Goal: Information Seeking & Learning: Find specific page/section

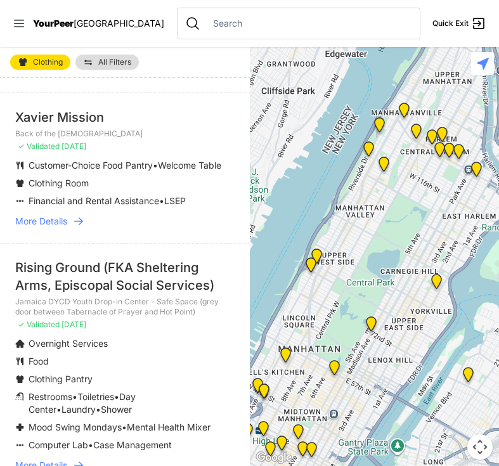
scroll to position [206, 0]
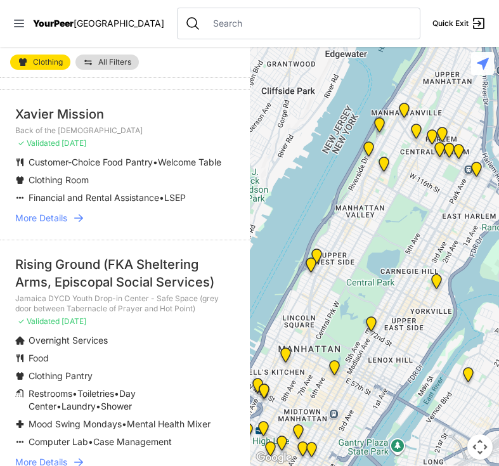
click at [147, 277] on div "Rising Ground (FKA Sheltering Arms, Episcopal Social Services)" at bounding box center [124, 272] width 219 height 35
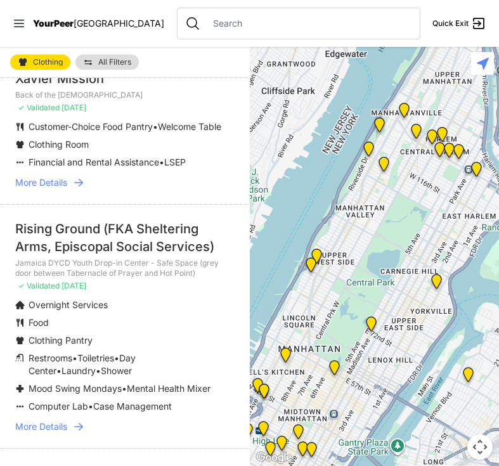
scroll to position [245, 0]
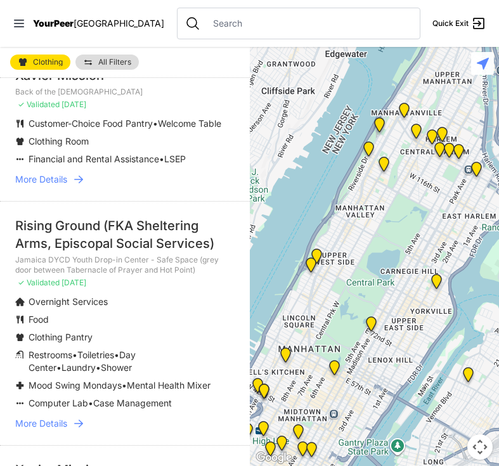
click at [41, 418] on span "More Details" at bounding box center [41, 423] width 52 height 13
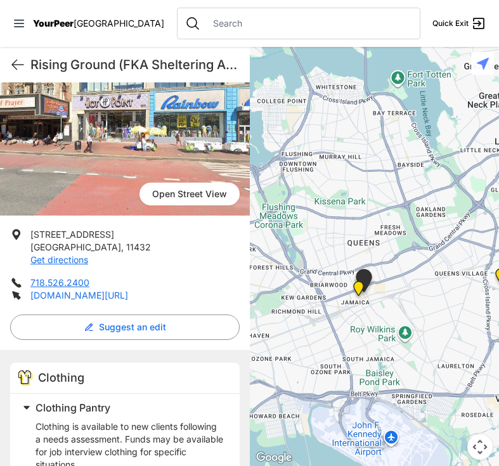
scroll to position [154, 0]
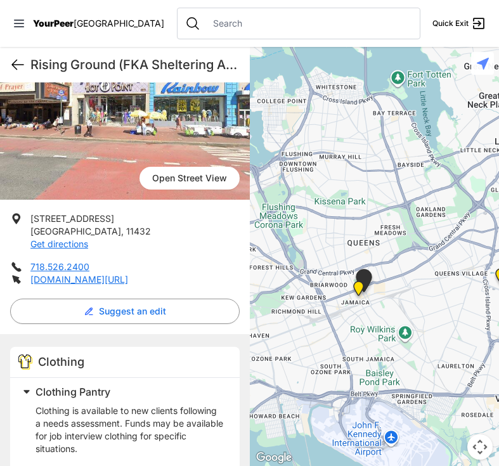
click at [21, 65] on icon at bounding box center [17, 65] width 11 height 10
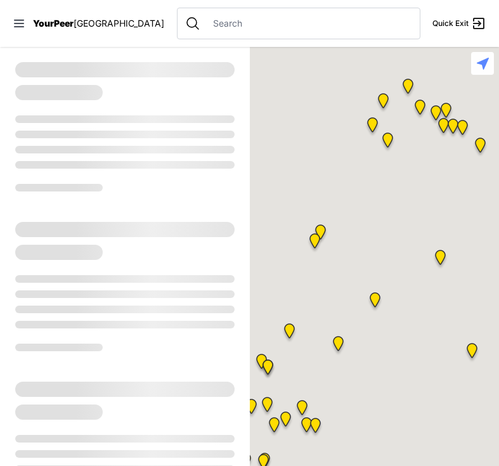
select select "recentlyUpdated"
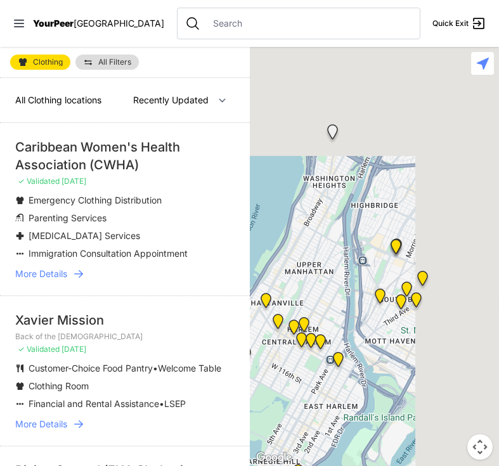
drag, startPoint x: 402, startPoint y: 173, endPoint x: 258, endPoint y: 390, distance: 260.2
click at [258, 390] on div at bounding box center [375, 256] width 250 height 419
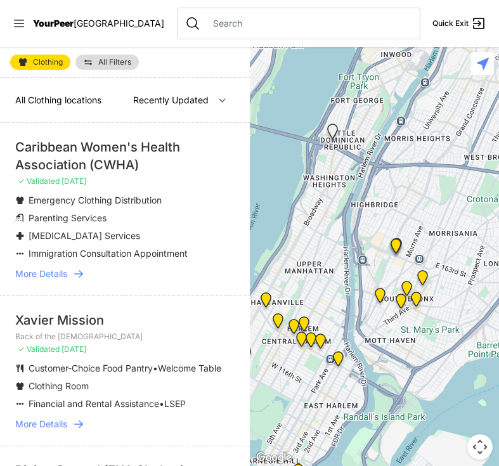
drag, startPoint x: 382, startPoint y: 226, endPoint x: 302, endPoint y: 226, distance: 80.5
click at [301, 226] on div at bounding box center [375, 256] width 250 height 419
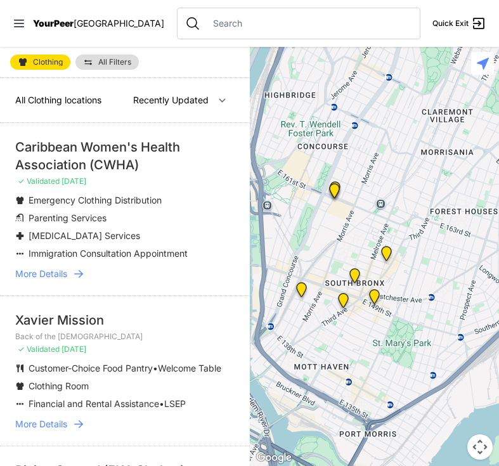
drag, startPoint x: 315, startPoint y: 326, endPoint x: 356, endPoint y: 324, distance: 40.6
click at [356, 324] on div at bounding box center [375, 256] width 250 height 419
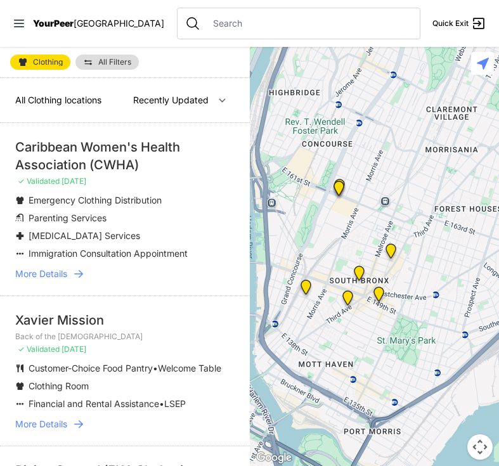
click at [308, 291] on img "Harm Reduction Center" at bounding box center [306, 289] width 16 height 20
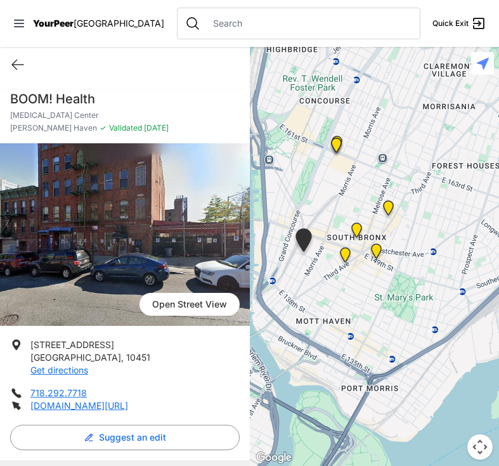
drag, startPoint x: 401, startPoint y: 291, endPoint x: 327, endPoint y: 291, distance: 74.1
click at [327, 291] on div at bounding box center [375, 256] width 250 height 419
click at [350, 260] on img at bounding box center [345, 257] width 16 height 20
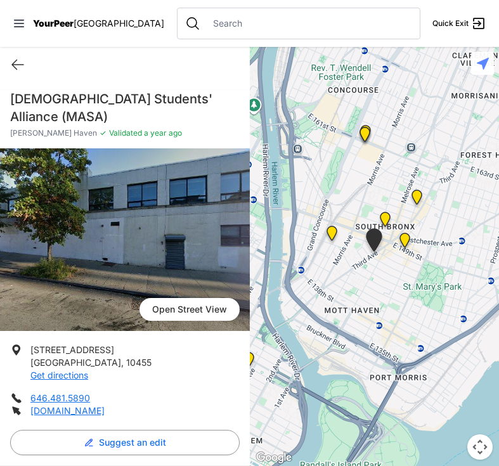
click at [3, 64] on div "Quick Exit" at bounding box center [125, 64] width 250 height 35
click at [15, 64] on icon at bounding box center [17, 65] width 11 height 10
select select "recentlyUpdated"
